Goal: Communication & Community: Answer question/provide support

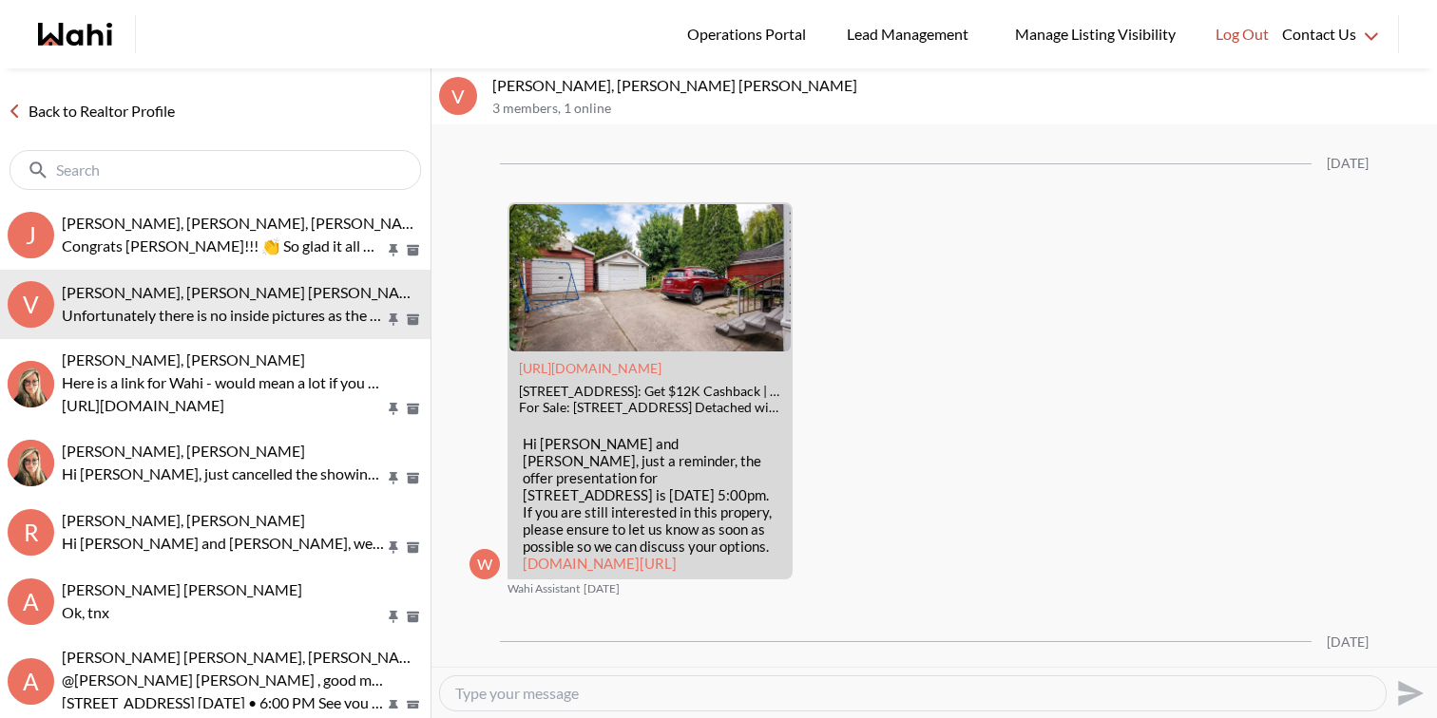
scroll to position [2834, 0]
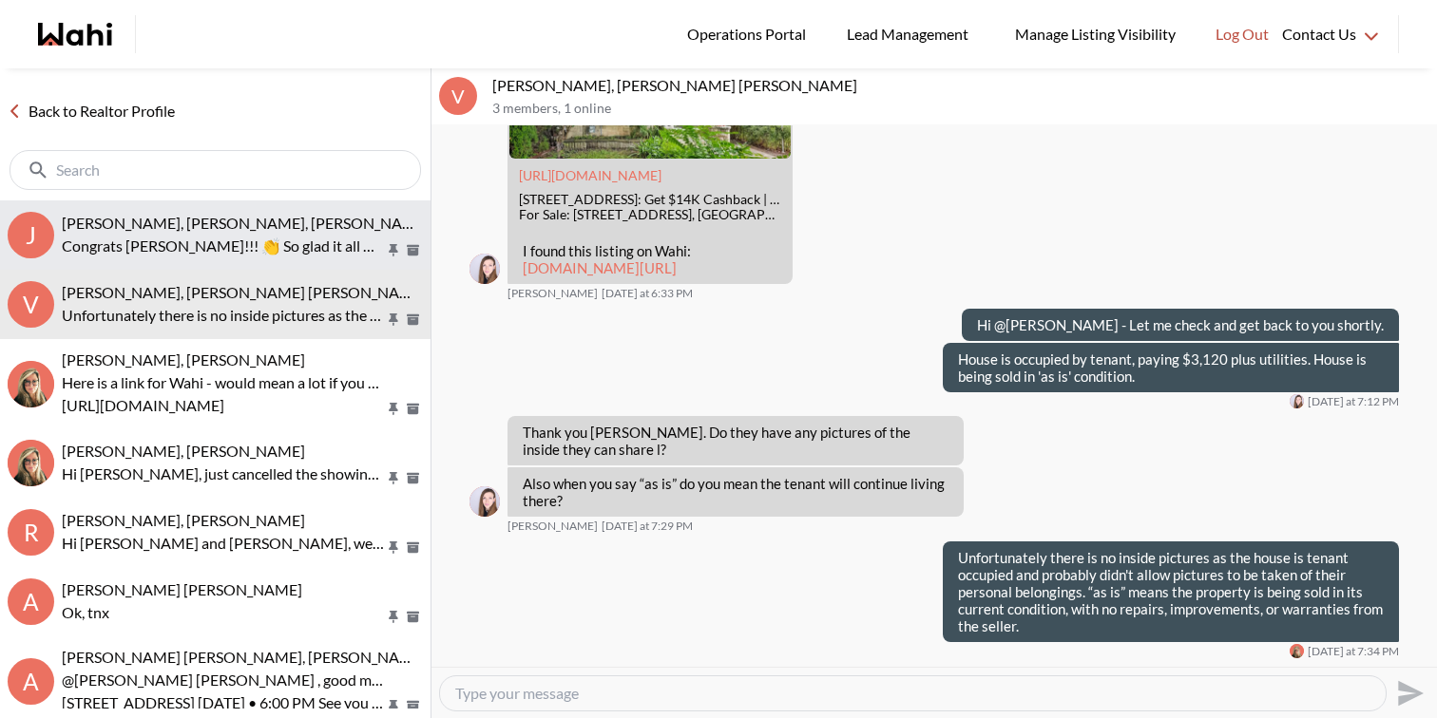
click at [279, 228] on span "[PERSON_NAME], [PERSON_NAME], [PERSON_NAME]" at bounding box center [246, 223] width 368 height 18
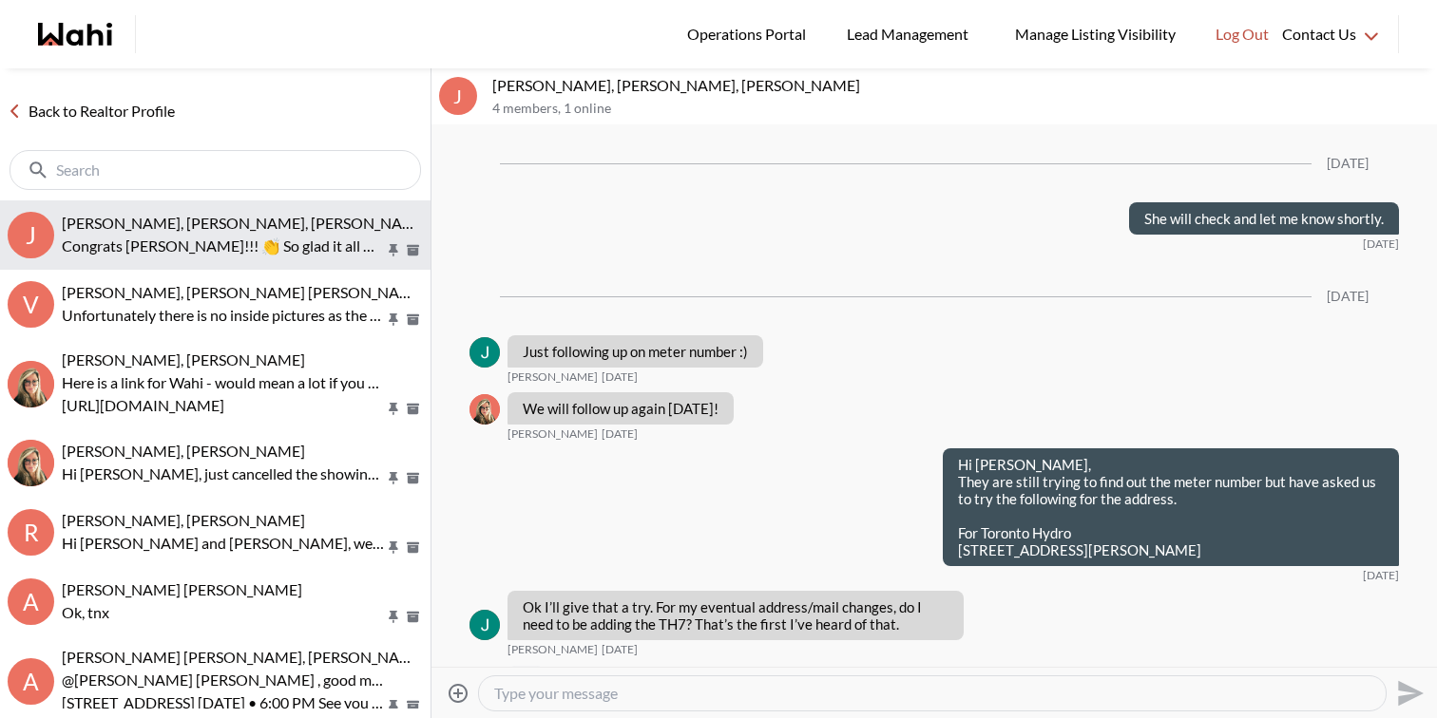
scroll to position [2951, 0]
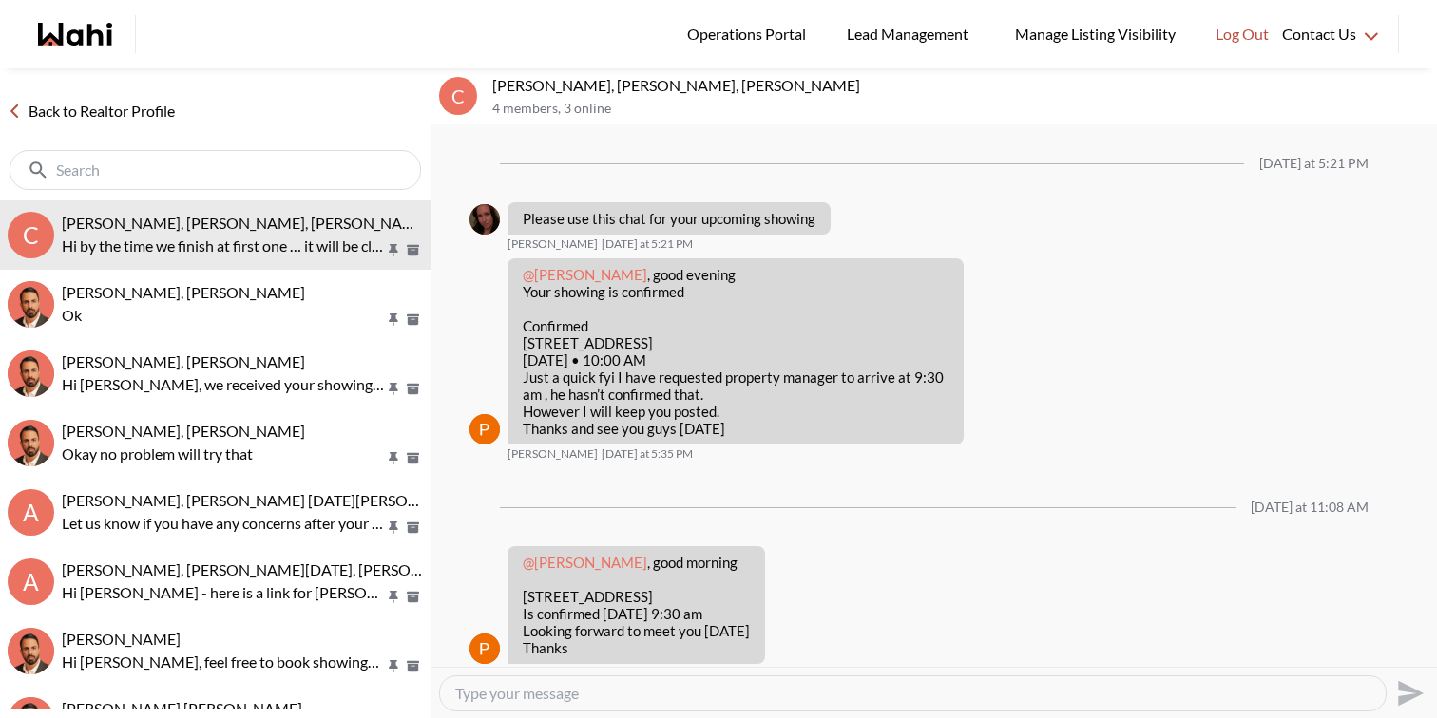
scroll to position [644, 0]
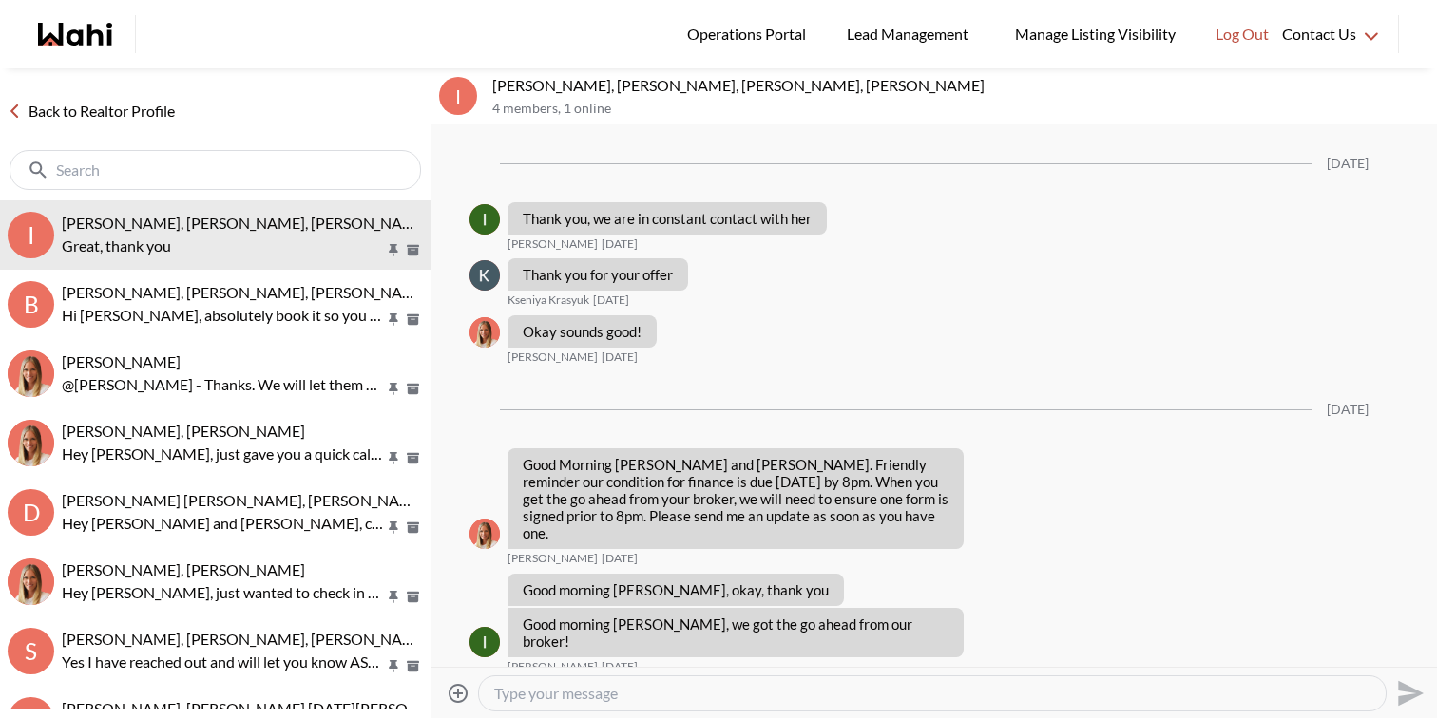
scroll to position [1705, 0]
